Goal: Transaction & Acquisition: Purchase product/service

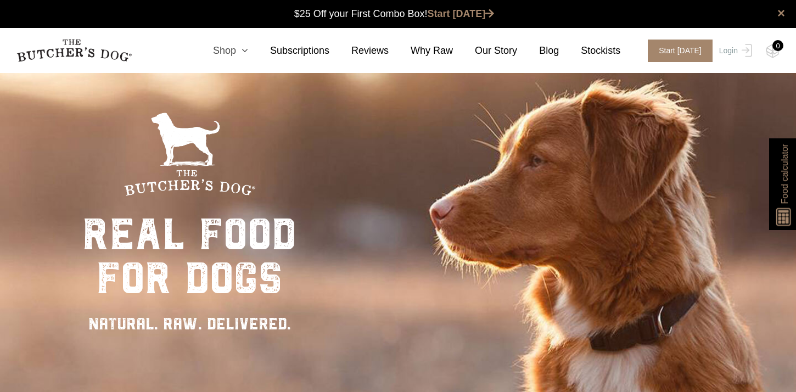
click at [237, 49] on link "Shop" at bounding box center [219, 50] width 57 height 15
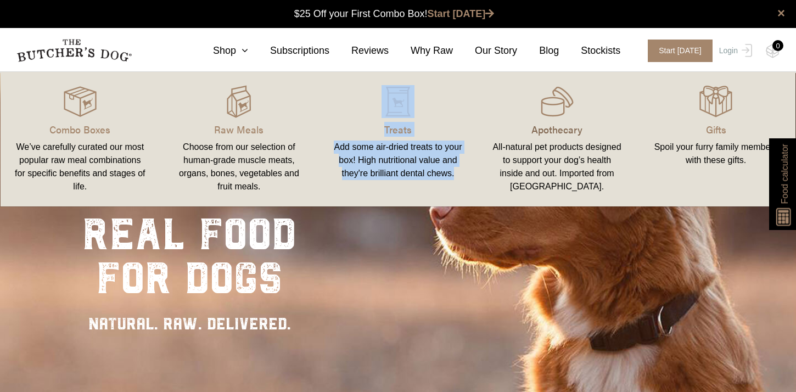
click at [548, 128] on p "Apothecary" at bounding box center [557, 129] width 133 height 15
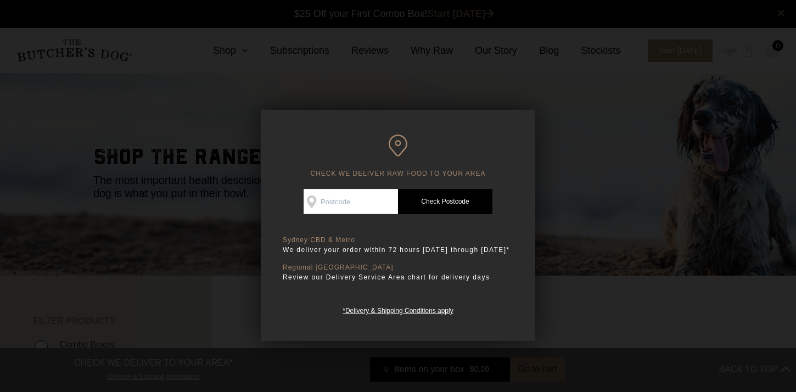
scroll to position [1, 0]
click at [509, 99] on div at bounding box center [398, 196] width 796 height 392
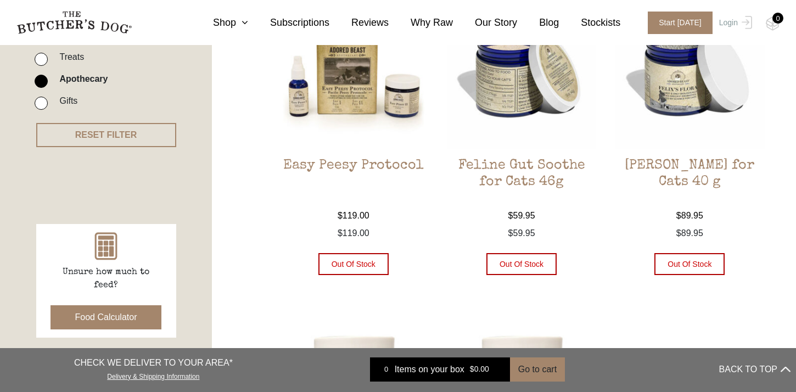
scroll to position [339, 0]
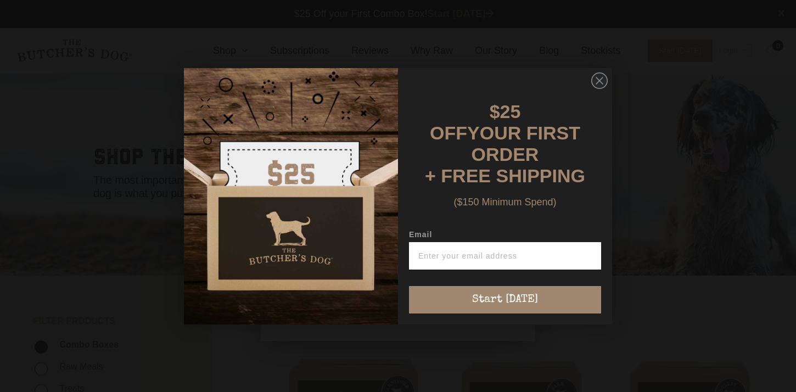
scroll to position [1, 0]
